Goal: Task Accomplishment & Management: Use online tool/utility

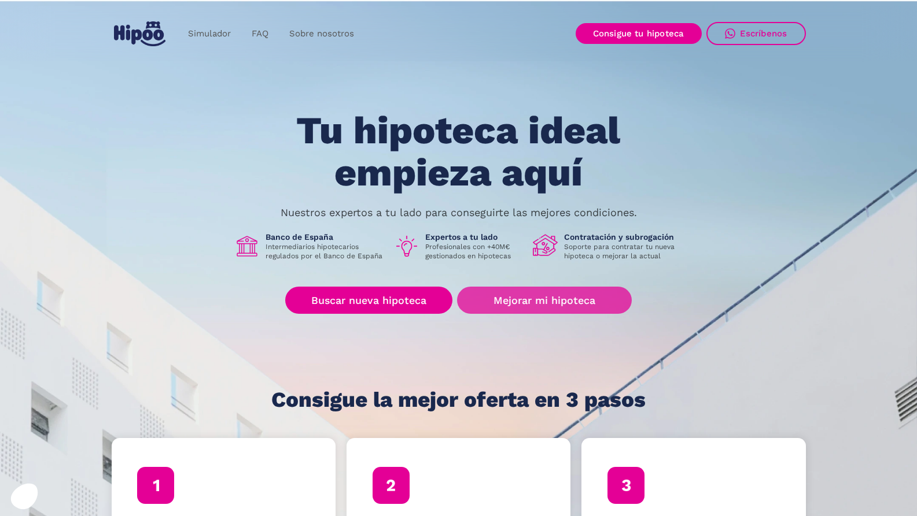
click at [534, 312] on link "Mejorar mi hipoteca" at bounding box center [544, 300] width 174 height 27
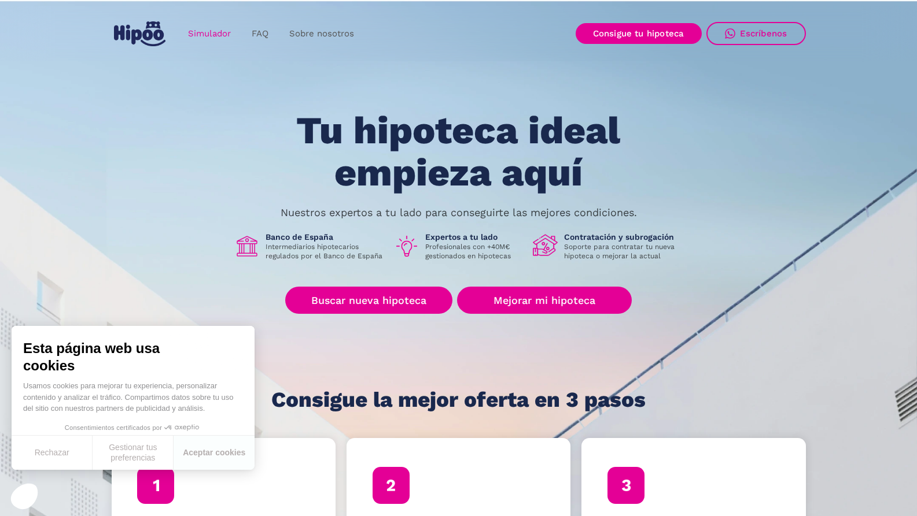
click at [201, 37] on link "Simulador" at bounding box center [210, 34] width 64 height 23
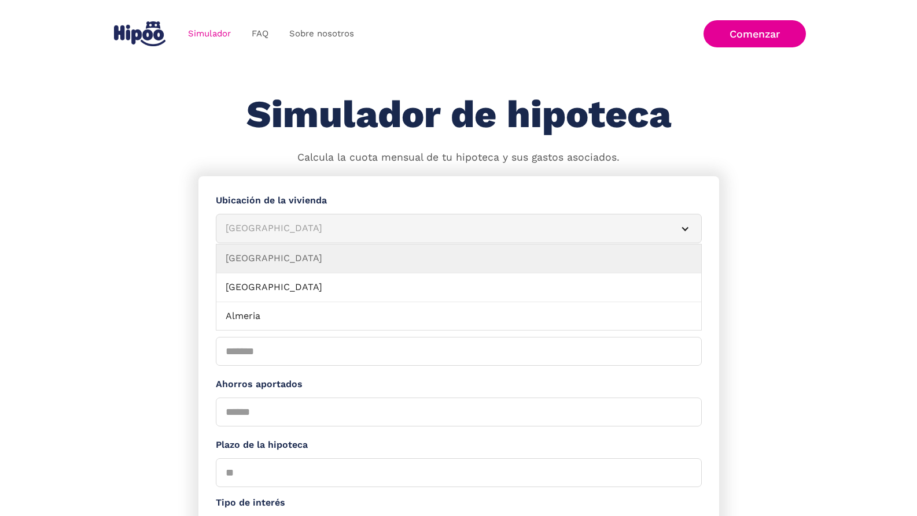
click at [235, 228] on div "Albacete" at bounding box center [445, 228] width 438 height 14
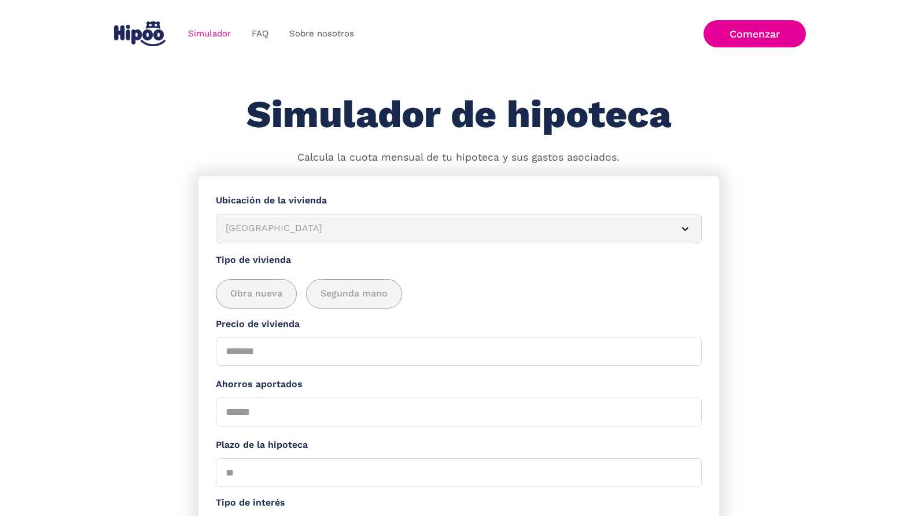
click at [235, 228] on div "Albacete" at bounding box center [445, 228] width 438 height 14
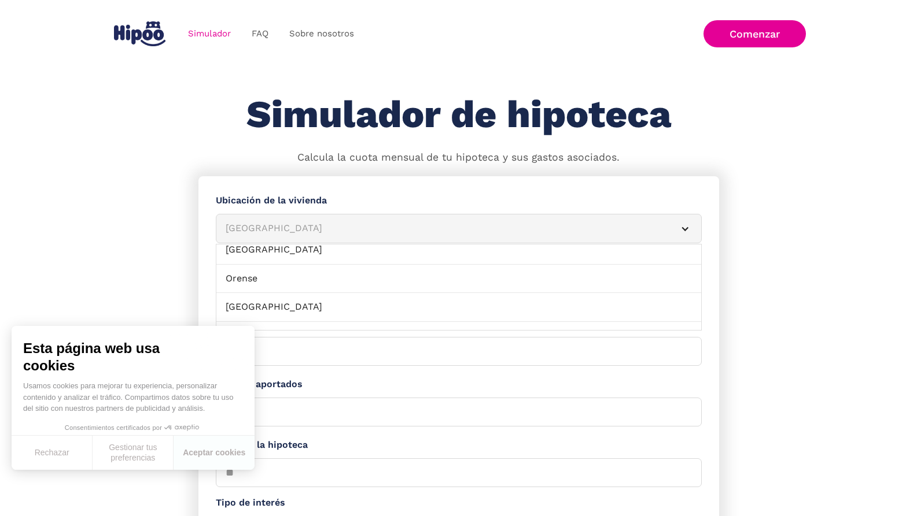
scroll to position [903, 0]
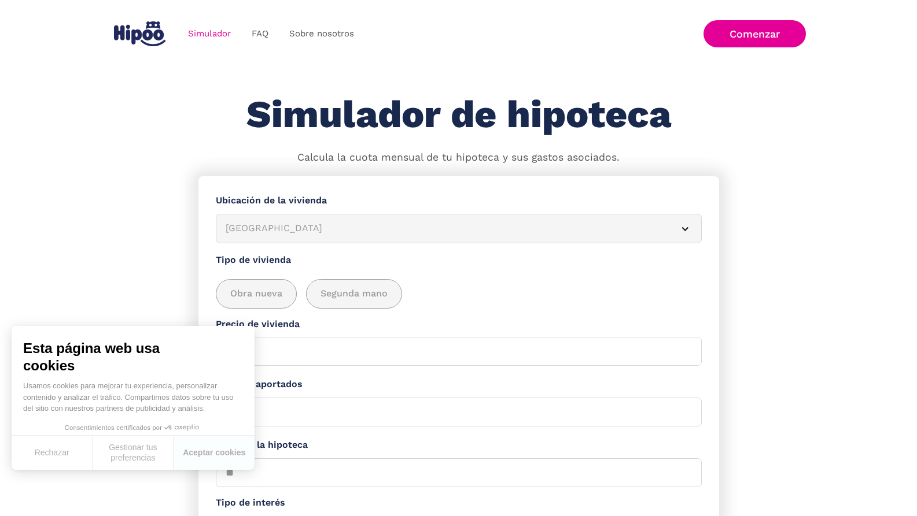
click at [82, 223] on section "**********" at bounding box center [458, 422] width 917 height 493
click at [195, 452] on button "Aceptar cookies" at bounding box center [213, 453] width 81 height 34
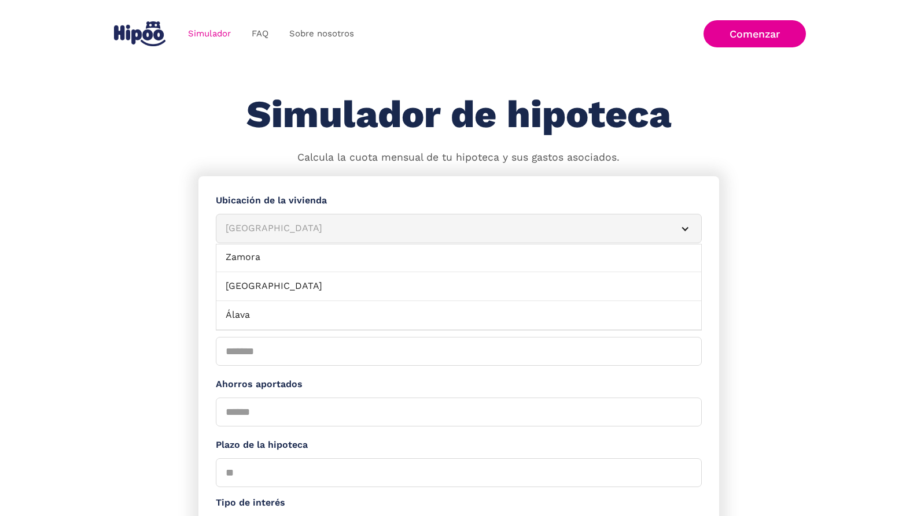
scroll to position [0, 0]
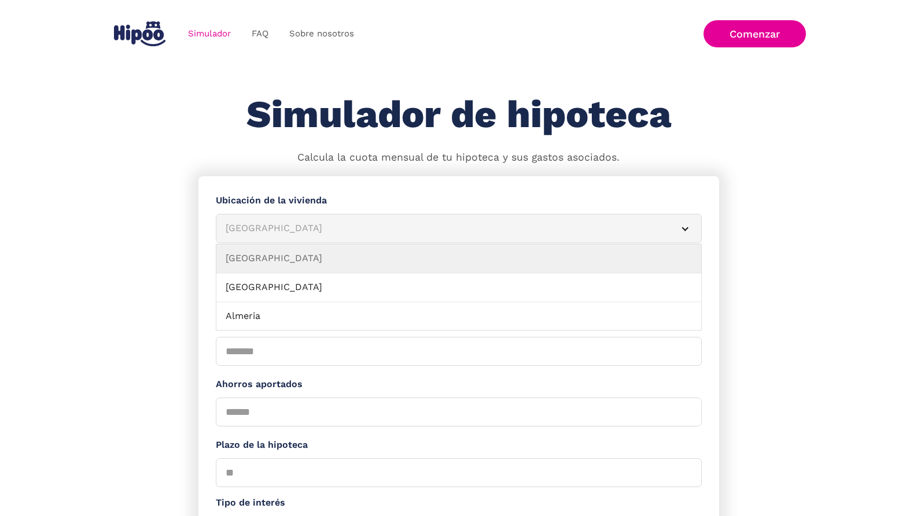
click at [246, 231] on div "Albacete" at bounding box center [445, 228] width 438 height 14
